Goal: Task Accomplishment & Management: Use online tool/utility

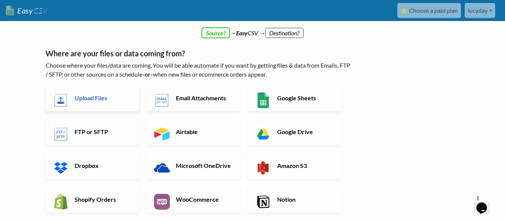
click at [99, 103] on link "Upload Files" at bounding box center [93, 98] width 94 height 26
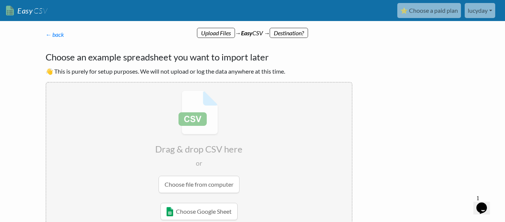
click at [221, 187] on input "file" at bounding box center [198, 142] width 305 height 119
type input "C:\fakepath\trello_checklist.csv"
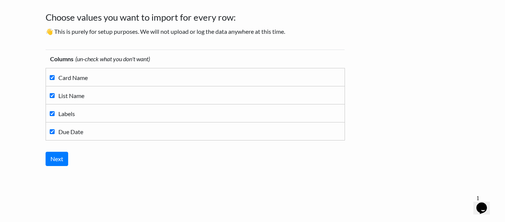
scroll to position [46, 0]
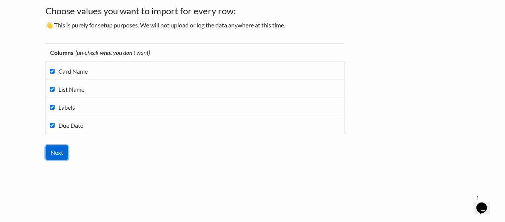
click at [62, 153] on input "Next" at bounding box center [57, 153] width 23 height 14
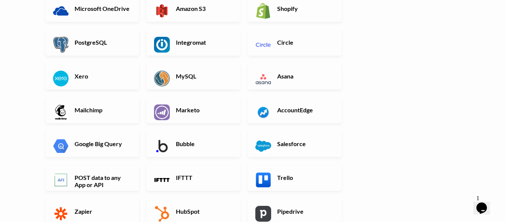
scroll to position [178, 0]
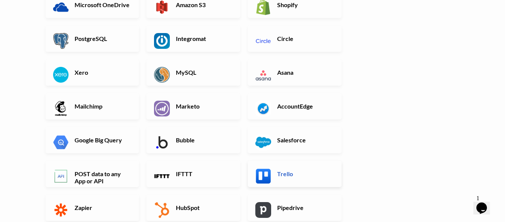
click at [283, 168] on link "Trello" at bounding box center [295, 174] width 94 height 26
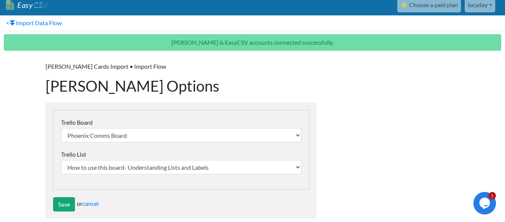
scroll to position [16, 0]
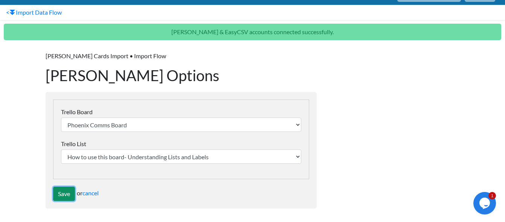
click at [67, 194] on input "Save" at bounding box center [64, 194] width 22 height 14
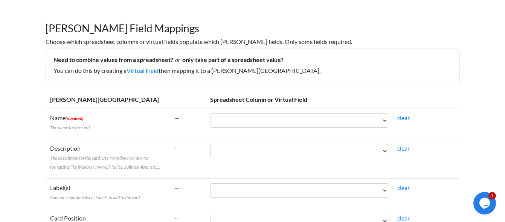
scroll to position [48, 0]
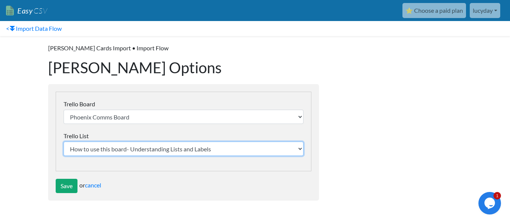
click at [135, 149] on select "How to use this board- Understanding Lists and Labels Internal Exhibitions: Mai…" at bounding box center [184, 149] width 240 height 14
select select "675863eb20389d4ea352a510"
click at [64, 142] on select "How to use this board- Understanding Lists and Labels Internal Exhibitions: Mai…" at bounding box center [184, 149] width 240 height 14
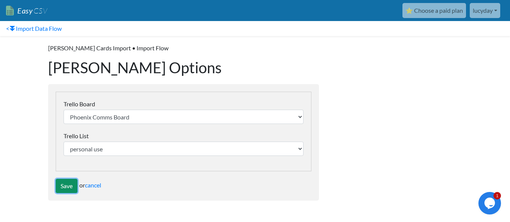
click at [65, 185] on input "Save" at bounding box center [67, 186] width 22 height 14
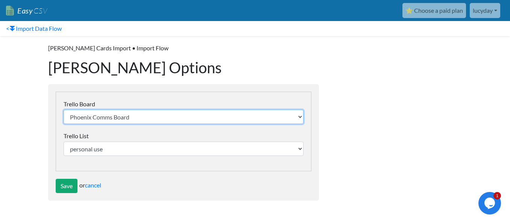
click at [154, 116] on select "Phoenix Comms Board Main Gallery curation schedules Lucy’s tasks Basic Board Ex…" at bounding box center [184, 117] width 240 height 14
select select "677d24d69411c0614bfd0c24"
click at [64, 110] on select "Phoenix Comms Board Main Gallery curation schedules Lucy’s tasks Basic Board Ex…" at bounding box center [184, 117] width 240 height 14
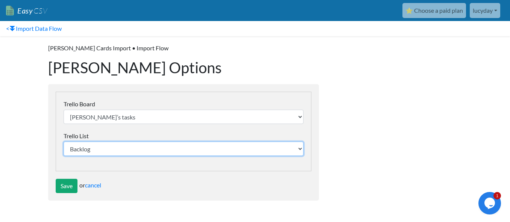
click at [106, 150] on select "Backlog To Do Today Done Thursday, February 10th 2024 Wednesday, February 9th 2…" at bounding box center [184, 149] width 240 height 14
select select "677d24d69411c0614bfd0c2f"
click at [64, 142] on select "Backlog To Do Today Done Thursday, February 10th 2024 Wednesday, February 9th 2…" at bounding box center [184, 149] width 240 height 14
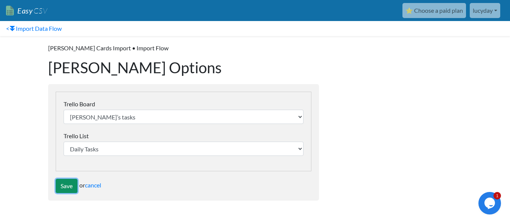
click at [67, 186] on input "Save" at bounding box center [67, 186] width 22 height 14
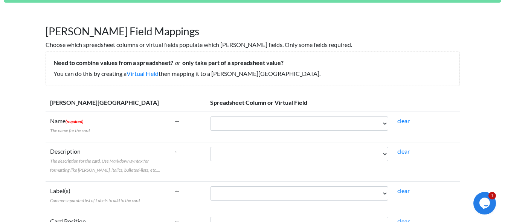
scroll to position [55, 0]
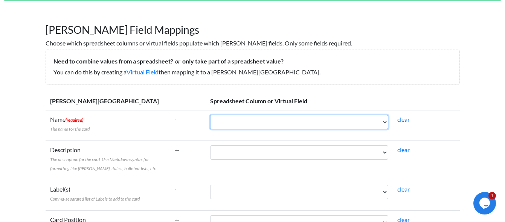
click at [230, 125] on select "Card Name List Name Labels Due Date" at bounding box center [299, 122] width 178 height 14
select select "cr_759962"
click at [210, 115] on select "Card Name List Name Labels Due Date" at bounding box center [299, 122] width 178 height 14
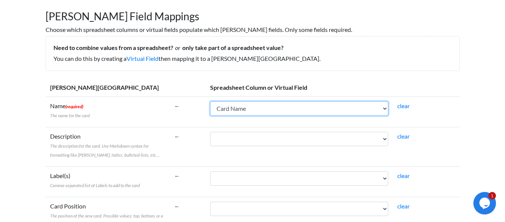
scroll to position [113, 0]
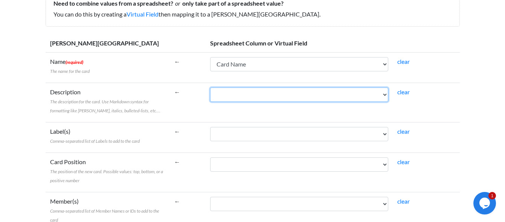
click at [386, 96] on select "Card Name List Name Labels Due Date" at bounding box center [299, 95] width 178 height 14
select select "cr_759963"
click at [210, 88] on select "Card Name List Name Labels Due Date" at bounding box center [299, 95] width 178 height 14
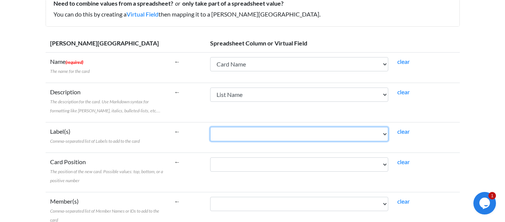
click at [384, 132] on select "Card Name List Name Labels Due Date" at bounding box center [299, 134] width 178 height 14
select select "cr_759964"
click at [210, 127] on select "Card Name List Name Labels Due Date" at bounding box center [299, 134] width 178 height 14
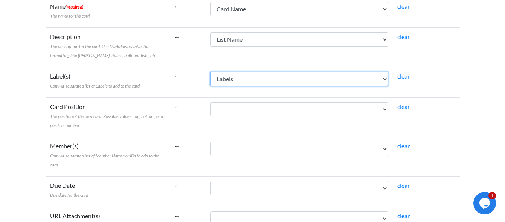
scroll to position [169, 0]
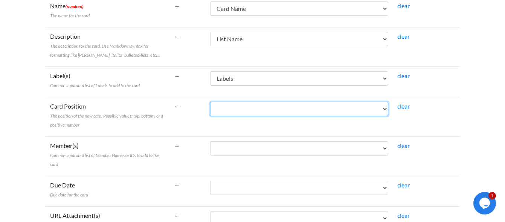
click at [246, 109] on select "Card Name List Name Labels Due Date" at bounding box center [299, 109] width 178 height 14
click at [210, 102] on select "Card Name List Name Labels Due Date" at bounding box center [299, 109] width 178 height 14
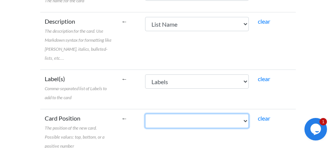
scroll to position [210, 0]
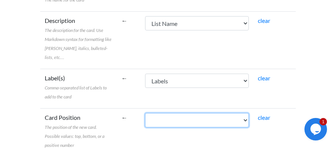
click at [246, 113] on select "Card Name List Name Labels Due Date" at bounding box center [197, 120] width 104 height 14
select select "cr_759965"
click at [145, 113] on select "Card Name List Name Labels Due Date" at bounding box center [197, 120] width 104 height 14
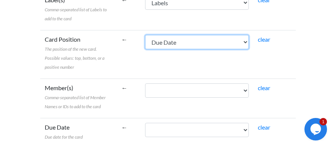
scroll to position [298, 0]
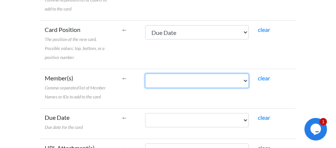
click at [248, 74] on select "Card Name List Name Labels Due Date" at bounding box center [197, 81] width 104 height 14
click at [145, 74] on select "Card Name List Name Labels Due Date" at bounding box center [197, 81] width 104 height 14
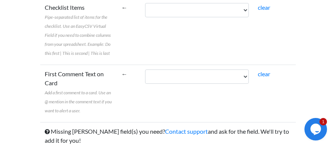
scroll to position [493, 0]
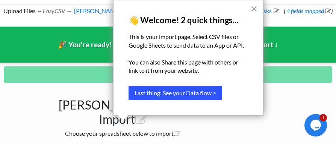
click at [205, 92] on button "Last thing: See your Data flow >" at bounding box center [176, 93] width 94 height 14
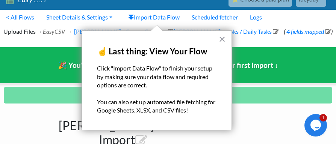
scroll to position [18, 0]
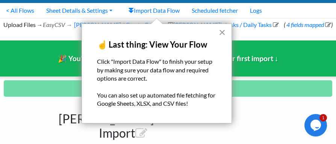
click at [223, 31] on button "×" at bounding box center [222, 32] width 7 height 12
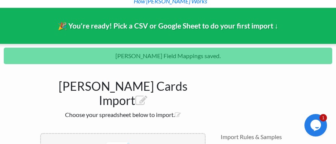
scroll to position [150, 0]
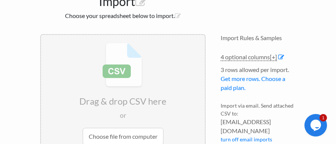
click at [144, 114] on input "file" at bounding box center [123, 94] width 164 height 119
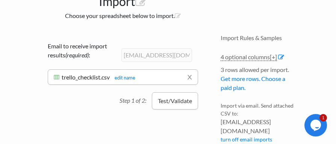
click at [180, 93] on button "Test/Validate" at bounding box center [175, 101] width 46 height 17
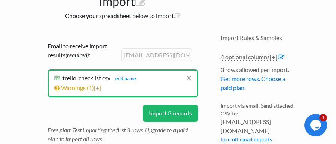
click at [177, 105] on button "Import 3 records" at bounding box center [170, 113] width 55 height 17
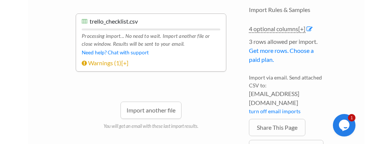
scroll to position [132, 0]
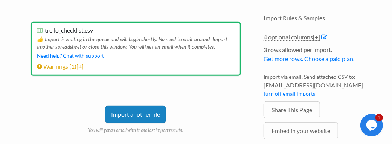
click at [63, 63] on link "Warnings ( 1 ) [+]" at bounding box center [60, 66] width 47 height 7
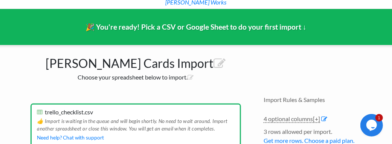
scroll to position [0, 0]
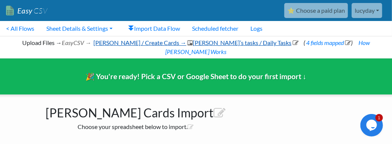
click at [231, 43] on link "Trello / Create Cards → Lucy’s tasks / Daily Tasks" at bounding box center [195, 42] width 206 height 7
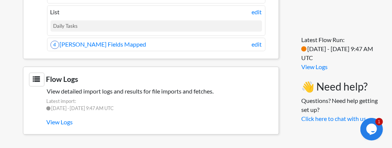
scroll to position [783, 0]
click at [68, 124] on link "View Logs" at bounding box center [160, 122] width 226 height 13
